Goal: Browse casually: Explore the website without a specific task or goal

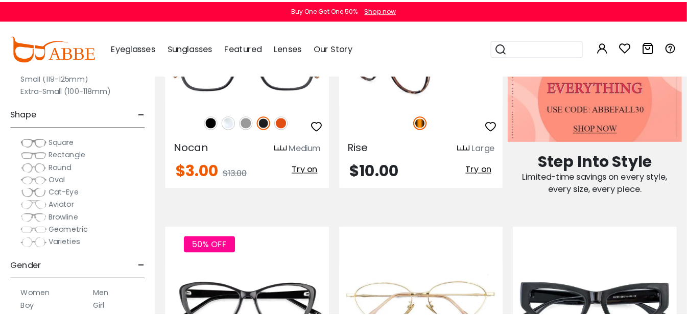
scroll to position [460, 0]
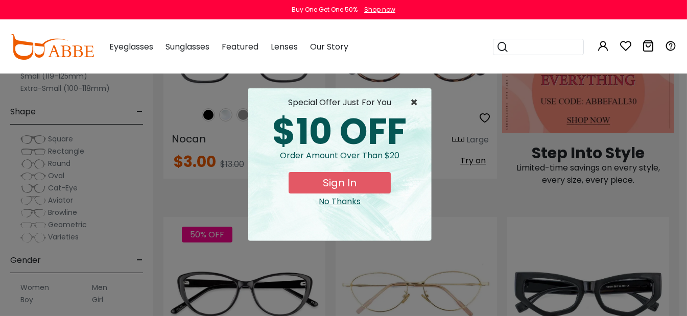
click at [416, 103] on span "×" at bounding box center [416, 103] width 13 height 12
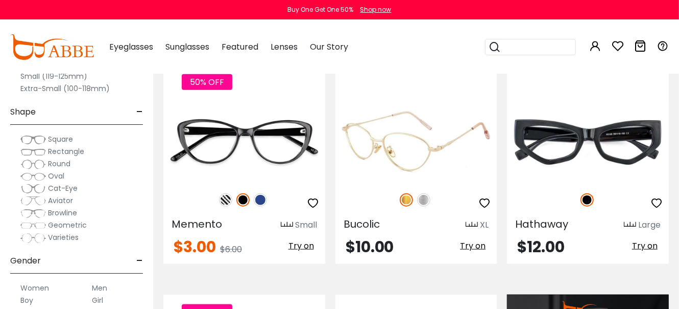
scroll to position [613, 0]
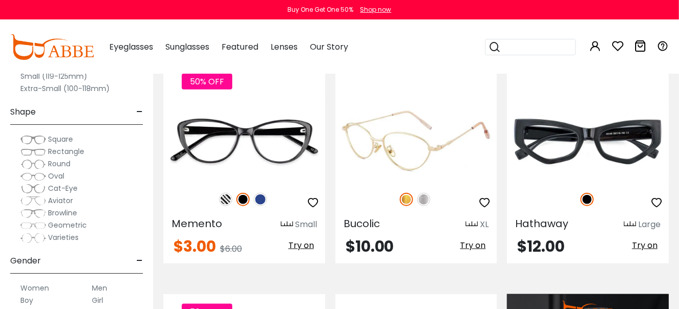
click at [426, 200] on img at bounding box center [423, 199] width 13 height 13
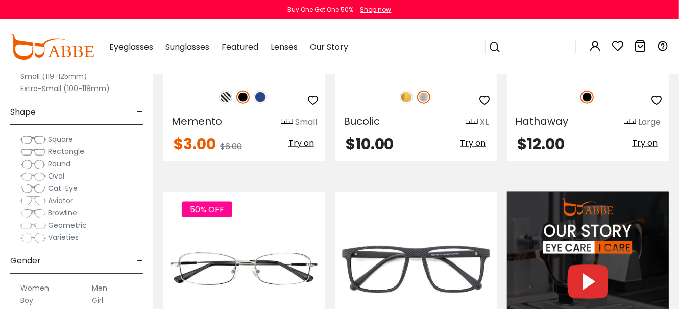
scroll to position [817, 0]
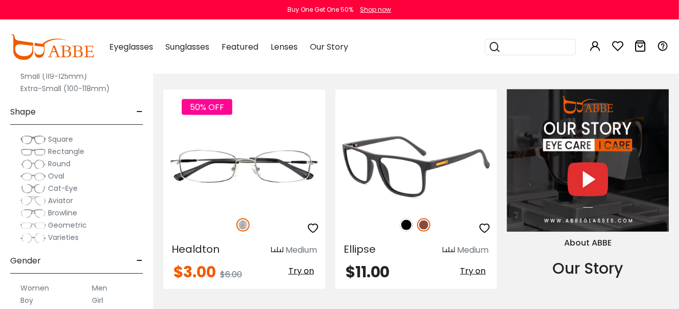
click at [427, 223] on img at bounding box center [423, 224] width 13 height 13
click at [406, 224] on img at bounding box center [406, 224] width 13 height 13
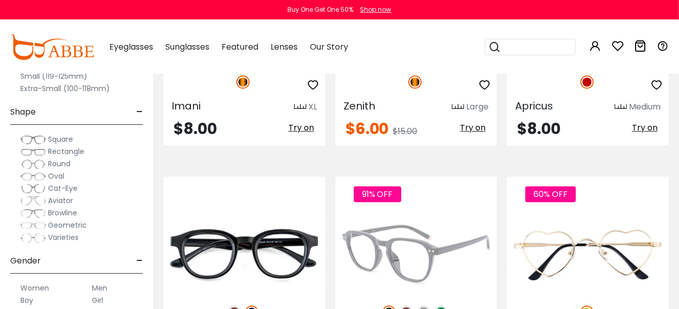
scroll to position [1532, 0]
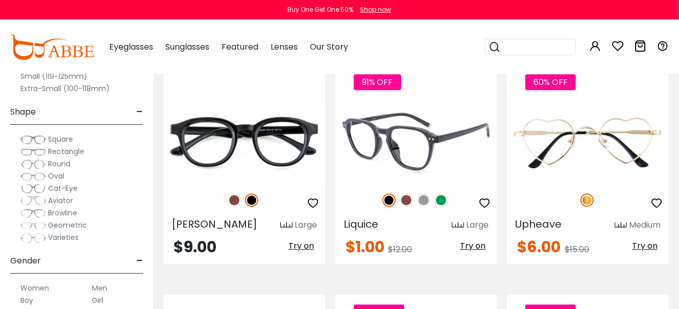
click at [408, 198] on img at bounding box center [406, 199] width 13 height 13
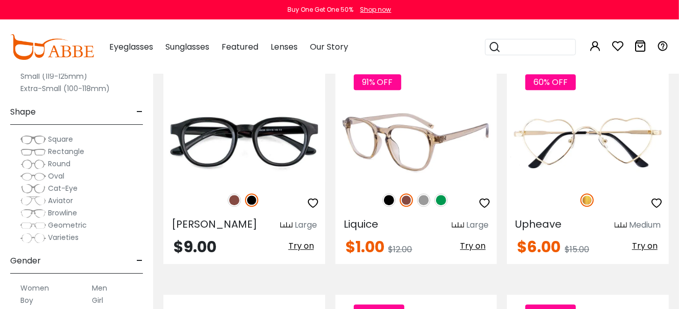
click at [391, 198] on img at bounding box center [389, 199] width 13 height 13
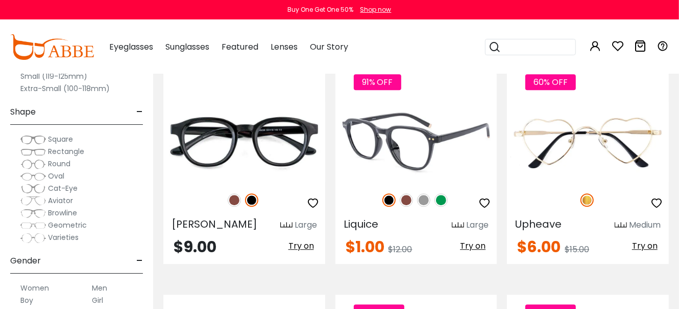
click at [428, 198] on img at bounding box center [423, 199] width 13 height 13
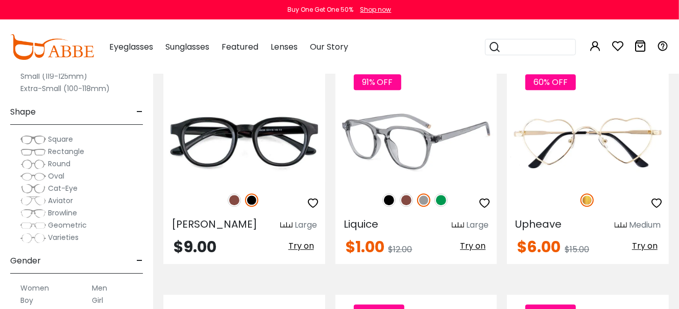
click at [444, 198] on img at bounding box center [441, 199] width 13 height 13
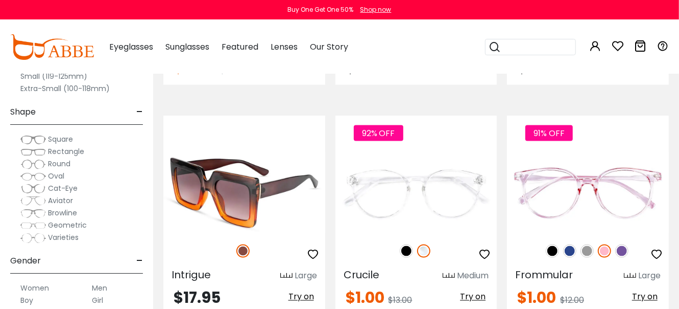
scroll to position [3473, 0]
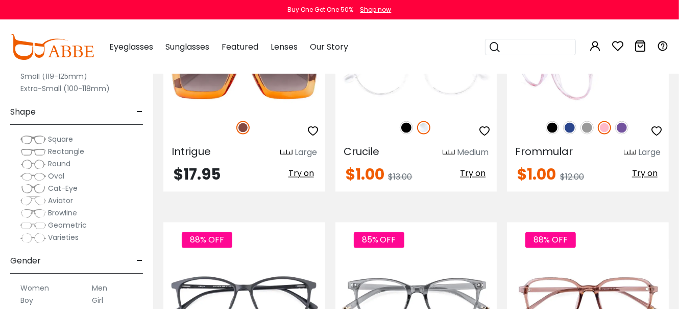
click at [624, 121] on img at bounding box center [622, 127] width 13 height 13
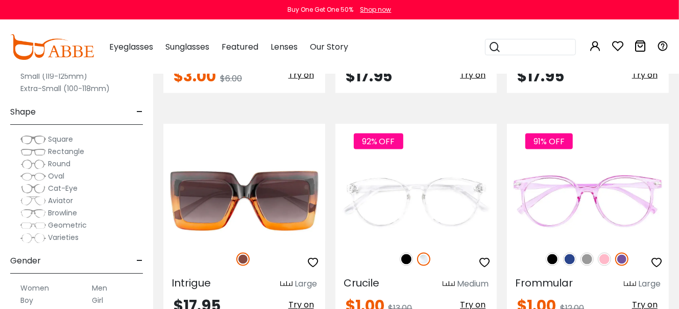
scroll to position [3320, 0]
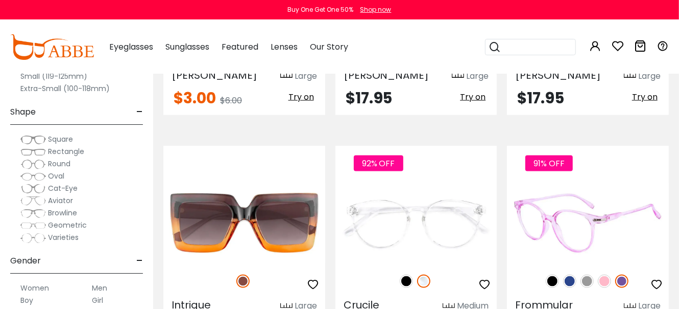
click at [623, 274] on img at bounding box center [622, 280] width 13 height 13
click at [588, 274] on img at bounding box center [587, 280] width 13 height 13
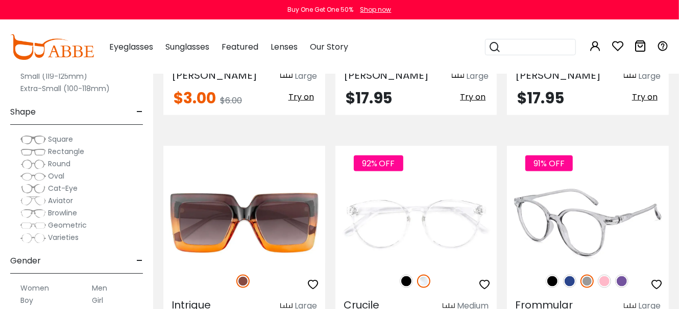
click at [571, 274] on img at bounding box center [569, 280] width 13 height 13
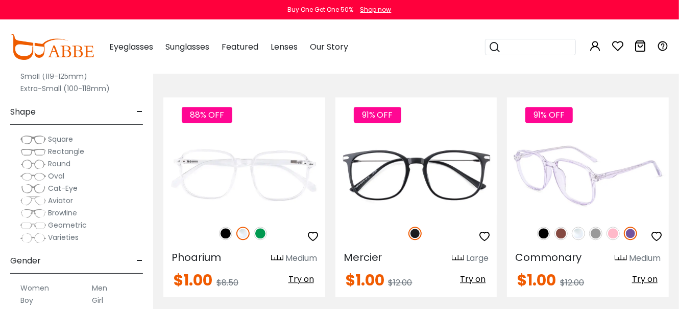
scroll to position [3831, 0]
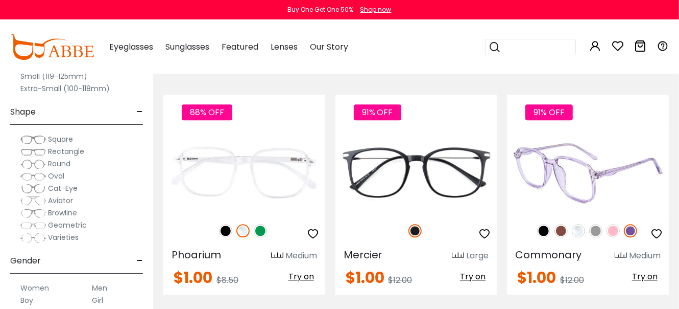
click at [611, 224] on img at bounding box center [613, 230] width 13 height 13
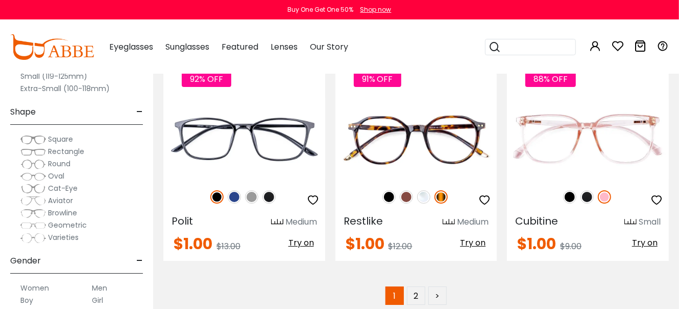
scroll to position [4648, 0]
